Goal: Task Accomplishment & Management: Use online tool/utility

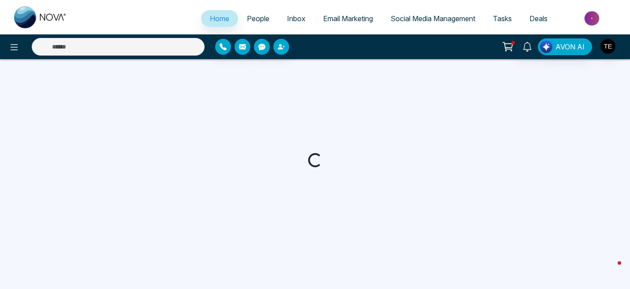
select select "*"
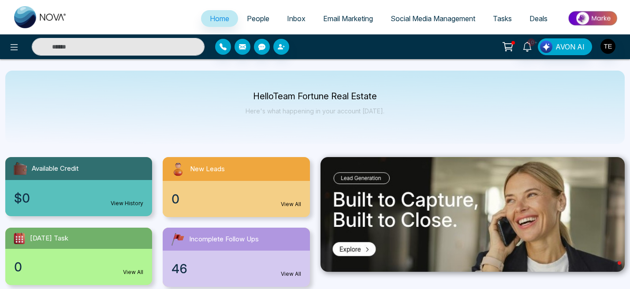
click at [349, 17] on span "Email Marketing" at bounding box center [348, 18] width 50 height 9
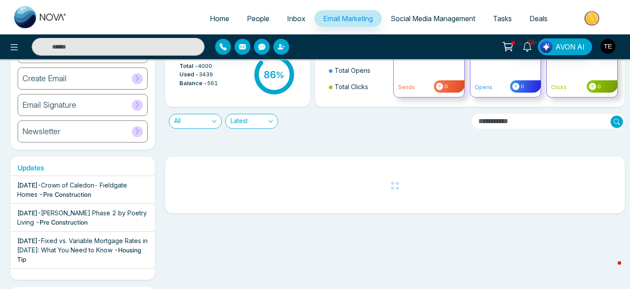
scroll to position [56, 0]
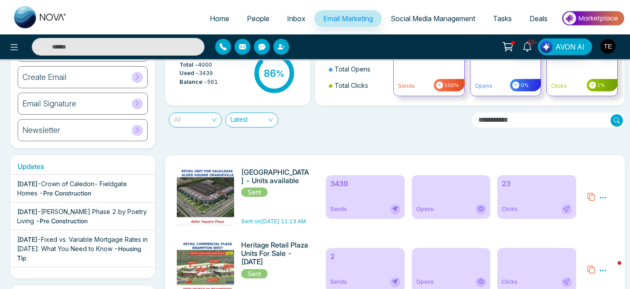
click at [212, 120] on span "All" at bounding box center [195, 120] width 42 height 14
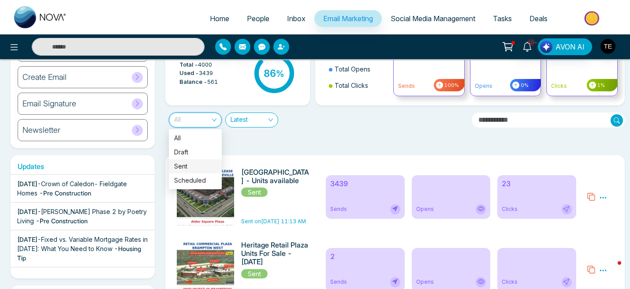
click at [187, 165] on div "Sent" at bounding box center [195, 166] width 42 height 10
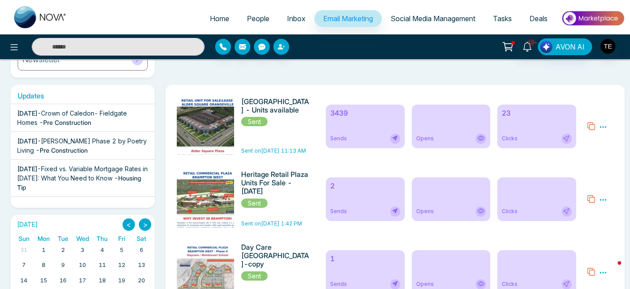
scroll to position [128, 0]
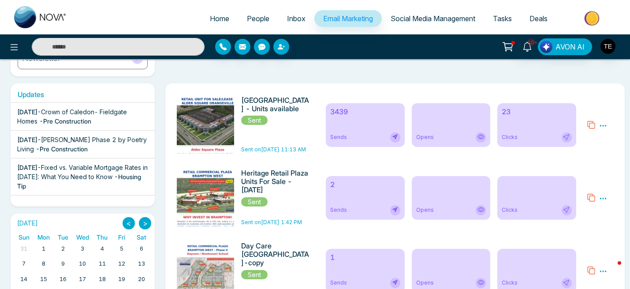
click at [447, 127] on div "Opens" at bounding box center [450, 125] width 78 height 44
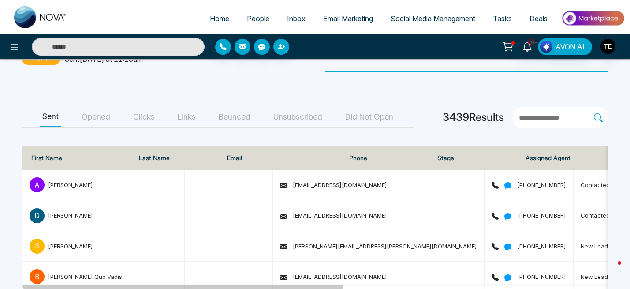
scroll to position [100, 0]
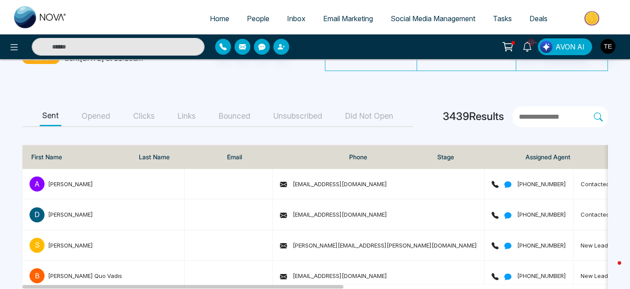
click at [99, 106] on button "Opened" at bounding box center [96, 116] width 34 height 20
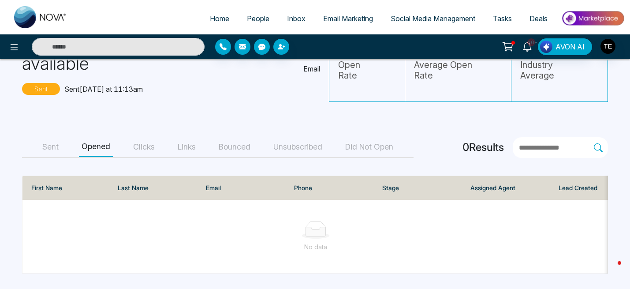
scroll to position [54, 0]
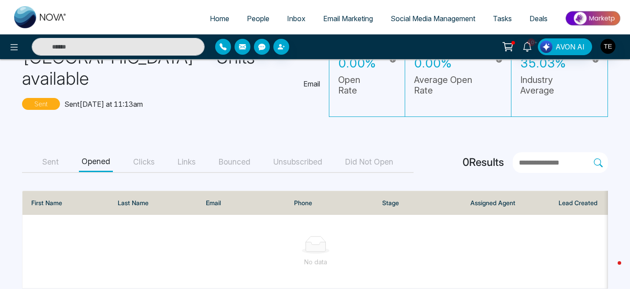
click at [148, 152] on button "Clicks" at bounding box center [143, 162] width 27 height 20
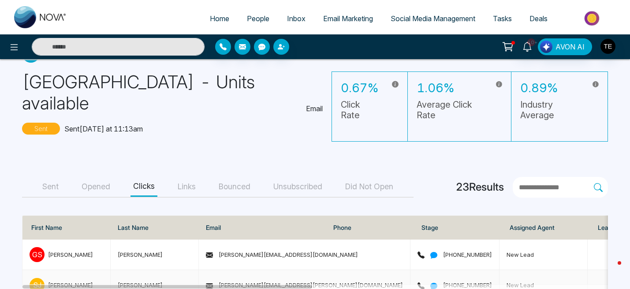
scroll to position [0, 0]
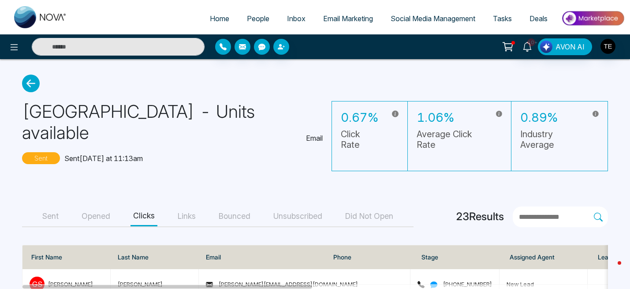
click at [27, 85] on icon at bounding box center [31, 83] width 18 height 18
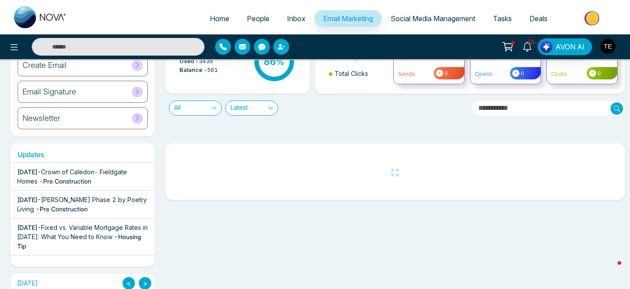
scroll to position [69, 0]
